Goal: Find specific page/section: Find specific page/section

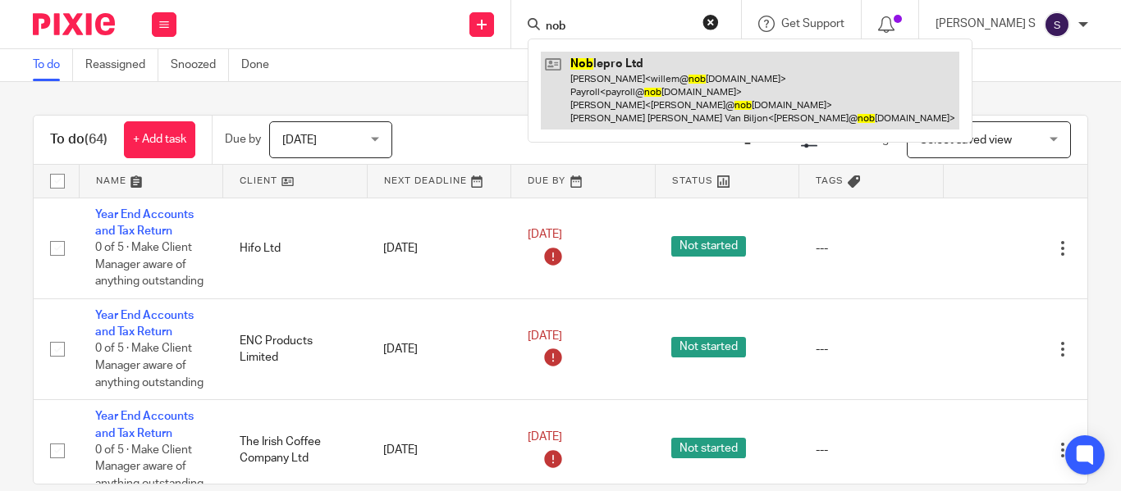
type input "nob"
click at [662, 71] on link at bounding box center [750, 91] width 418 height 78
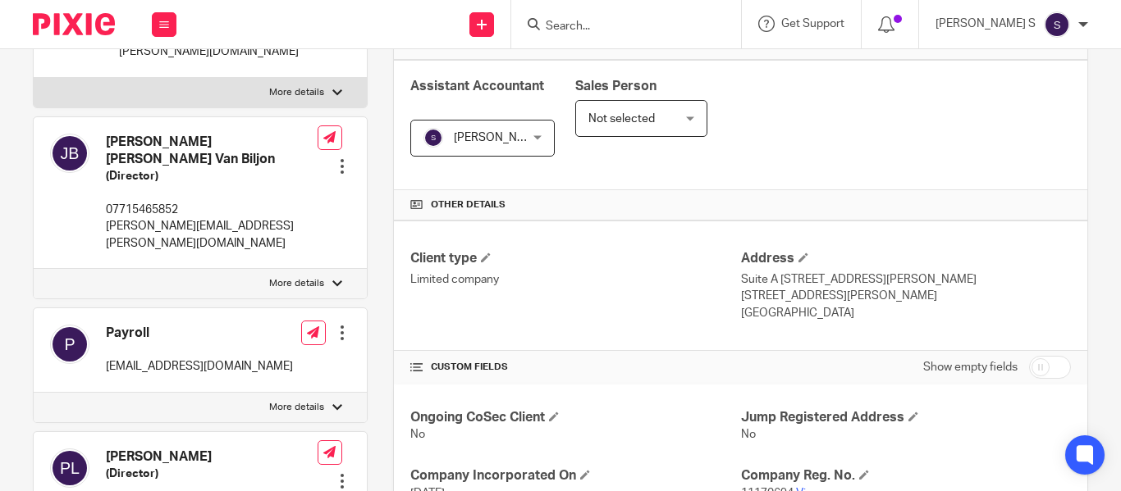
scroll to position [82, 0]
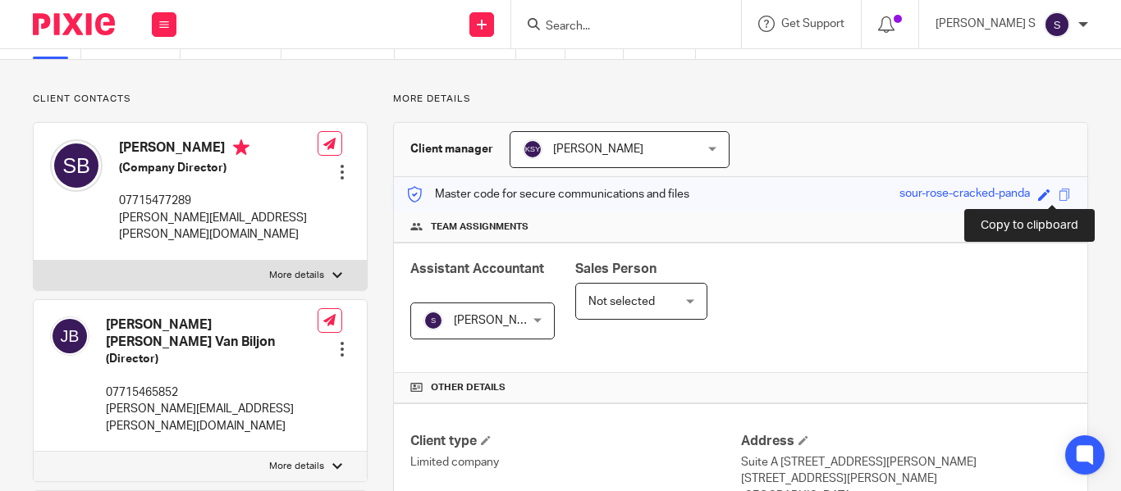
click at [1058, 194] on span at bounding box center [1064, 195] width 12 height 12
click at [620, 23] on input "Search" at bounding box center [618, 27] width 148 height 15
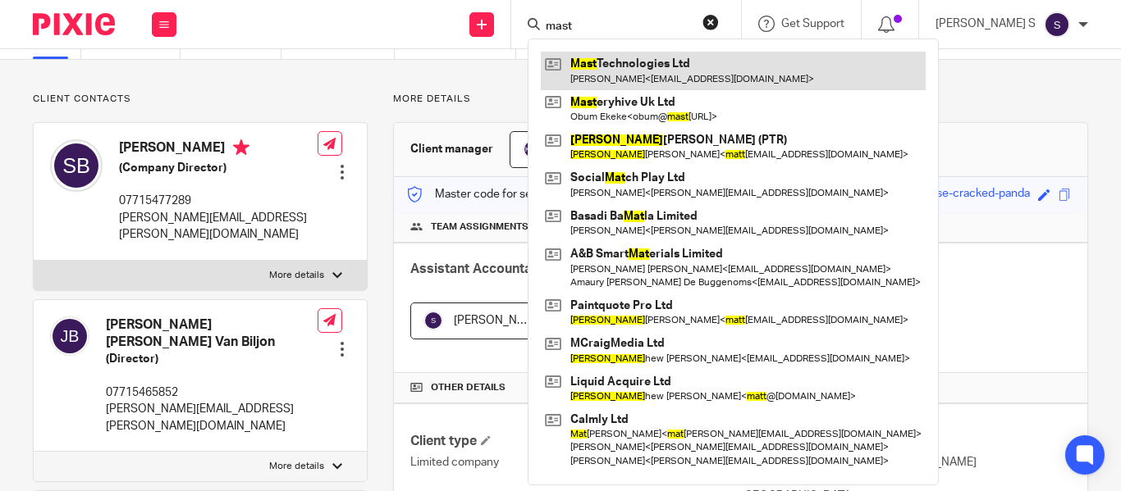
type input "mast"
click at [730, 71] on link at bounding box center [733, 71] width 385 height 38
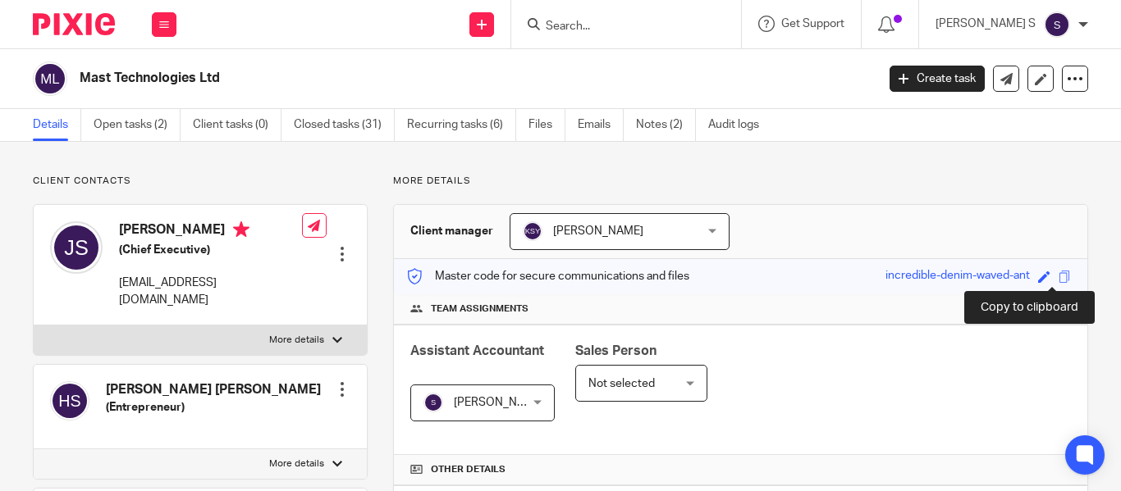
click at [1058, 276] on span at bounding box center [1064, 277] width 12 height 12
